Goal: Communication & Community: Connect with others

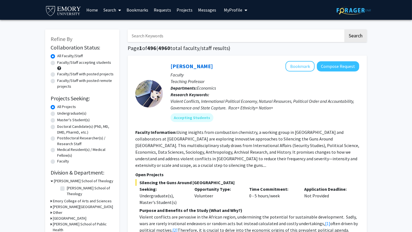
click at [350, 16] on link at bounding box center [354, 9] width 34 height 19
click at [232, 12] on span "My Profile" at bounding box center [233, 10] width 18 height 6
click at [242, 31] on span "View Profile" at bounding box center [252, 32] width 20 height 6
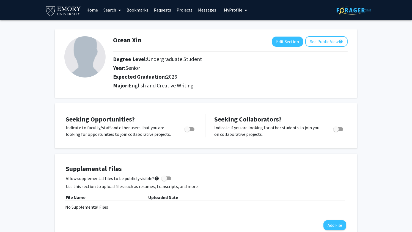
click at [167, 13] on link "Requests" at bounding box center [162, 9] width 23 height 19
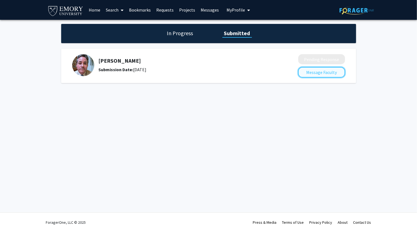
click at [308, 78] on button "Message Faculty" at bounding box center [321, 72] width 47 height 10
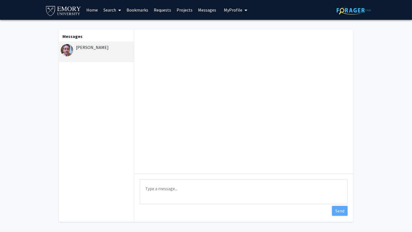
click at [74, 36] on b "Messages" at bounding box center [73, 37] width 20 height 6
click at [69, 17] on link at bounding box center [64, 9] width 39 height 19
